Goal: Task Accomplishment & Management: Manage account settings

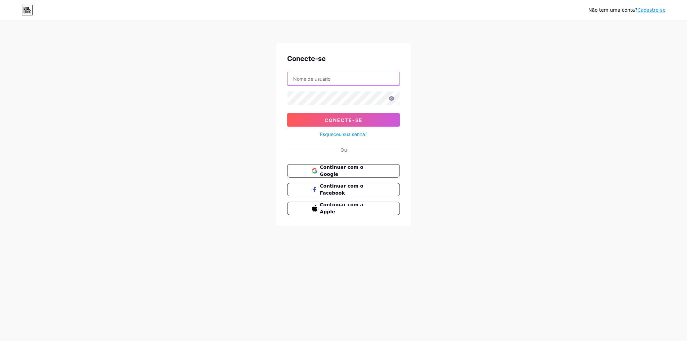
click at [325, 77] on input "text" at bounding box center [343, 78] width 112 height 13
type input "[EMAIL_ADDRESS][DOMAIN_NAME]"
click at [287, 113] on button "Conecte-se" at bounding box center [343, 119] width 113 height 13
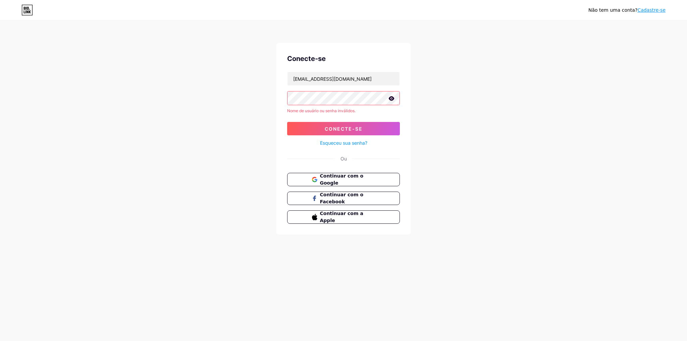
click at [393, 98] on icon at bounding box center [392, 98] width 6 height 4
click at [392, 98] on icon at bounding box center [391, 99] width 7 height 7
click at [392, 98] on icon at bounding box center [391, 98] width 6 height 5
click at [392, 98] on icon at bounding box center [391, 99] width 7 height 7
click at [363, 128] on button "Conecte-se" at bounding box center [343, 128] width 113 height 13
